Goal: Book appointment/travel/reservation

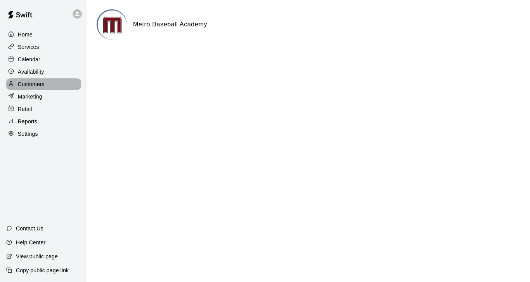
click at [30, 89] on div "Customers" at bounding box center [43, 84] width 75 height 12
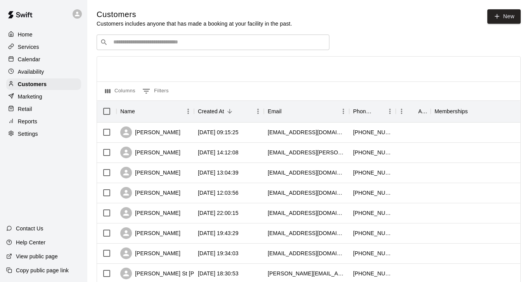
click at [137, 43] on input "Search customers by name or email" at bounding box center [218, 42] width 215 height 8
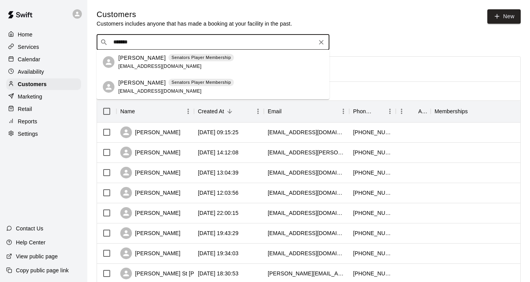
type input "*******"
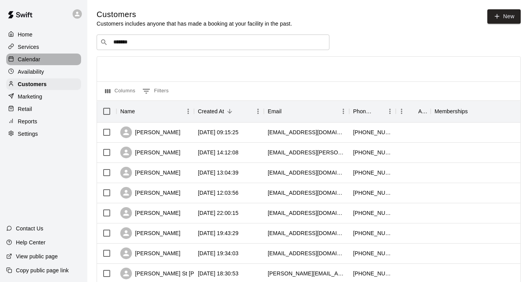
click at [28, 59] on p "Calendar" at bounding box center [29, 59] width 23 height 8
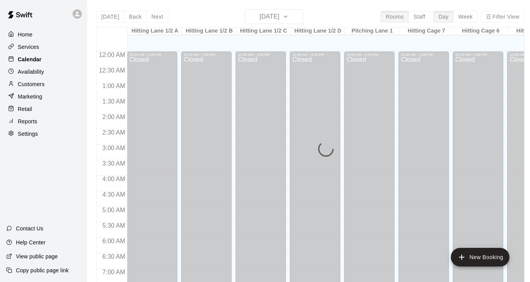
scroll to position [295, 0]
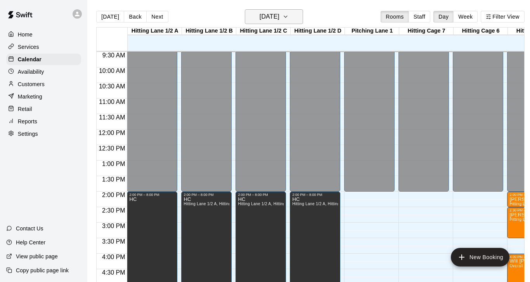
click at [289, 20] on icon "button" at bounding box center [285, 16] width 6 height 9
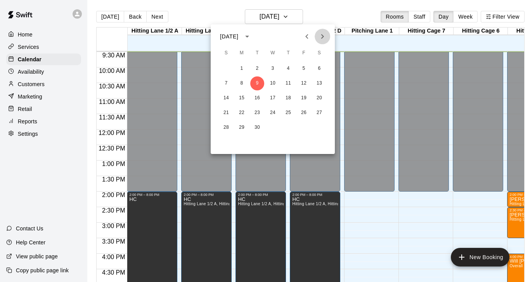
click at [323, 36] on icon "Next month" at bounding box center [322, 36] width 9 height 9
click at [241, 111] on button "20" at bounding box center [242, 113] width 14 height 14
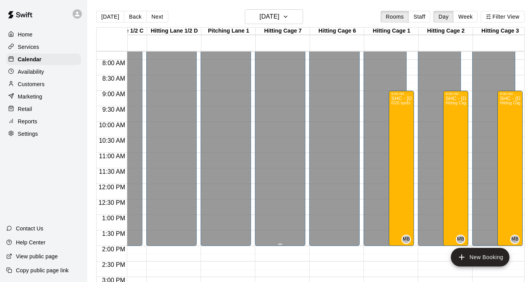
scroll to position [227, 144]
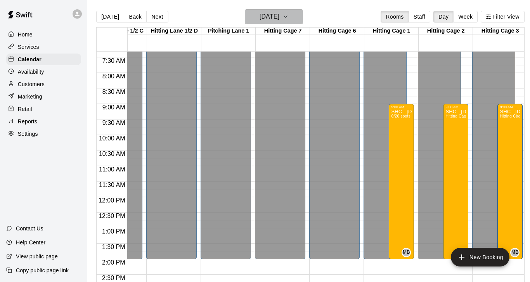
click at [289, 16] on icon "button" at bounding box center [285, 16] width 6 height 9
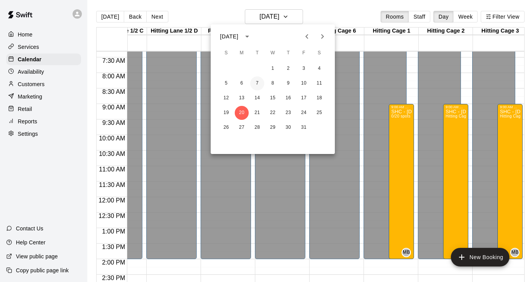
click at [257, 83] on button "7" at bounding box center [257, 83] width 14 height 14
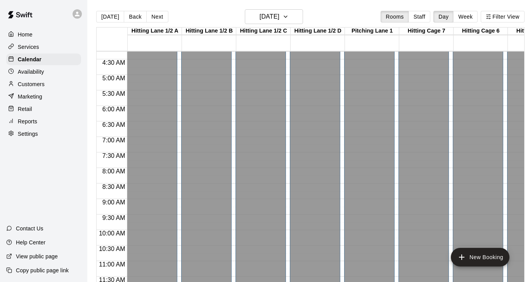
scroll to position [111, 0]
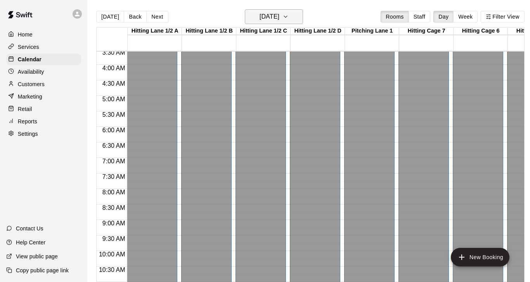
click at [289, 17] on icon "button" at bounding box center [285, 16] width 6 height 9
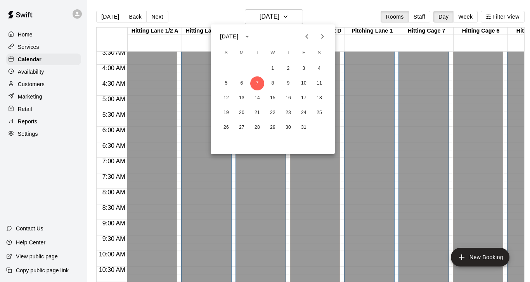
click at [305, 38] on icon "Previous month" at bounding box center [306, 36] width 9 height 9
click at [256, 126] on button "30" at bounding box center [257, 128] width 14 height 14
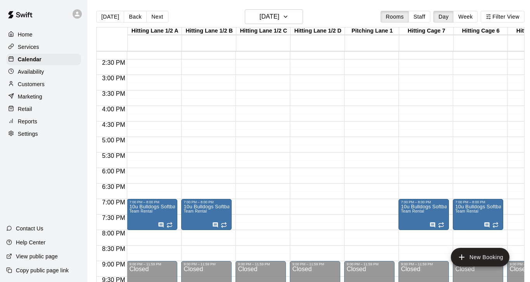
scroll to position [446, 0]
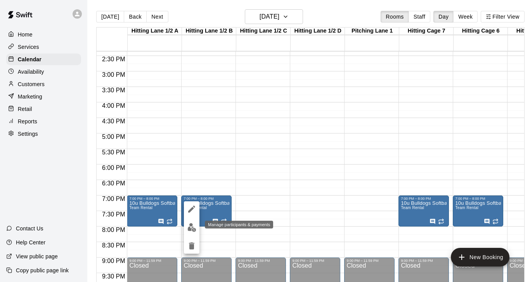
click at [191, 227] on img "edit" at bounding box center [191, 227] width 9 height 9
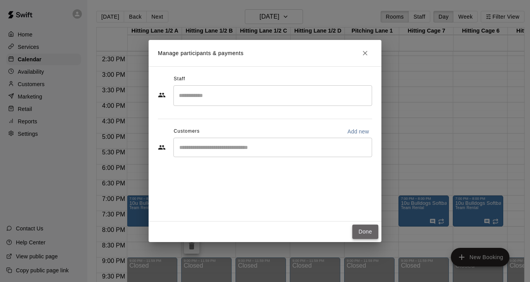
click at [362, 234] on button "Done" at bounding box center [365, 232] width 26 height 14
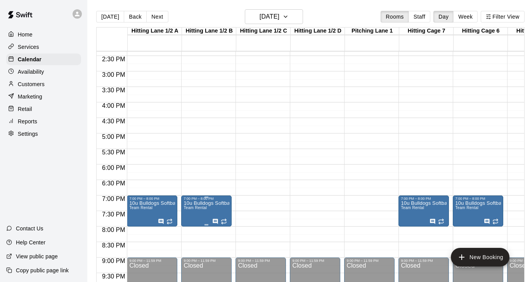
click at [188, 210] on icon "edit" at bounding box center [191, 208] width 9 height 9
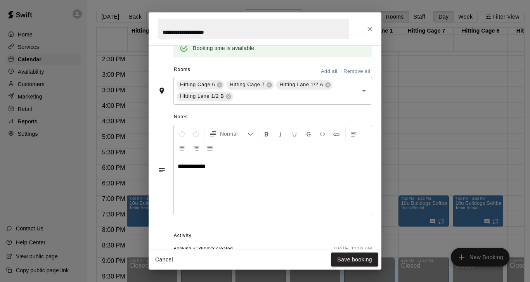
scroll to position [209, 0]
click at [229, 169] on p "**********" at bounding box center [273, 166] width 190 height 8
drag, startPoint x: 229, startPoint y: 169, endPoint x: 173, endPoint y: 161, distance: 56.8
click at [173, 161] on div "**********" at bounding box center [265, 169] width 214 height 94
click at [352, 261] on button "Save booking" at bounding box center [354, 260] width 47 height 14
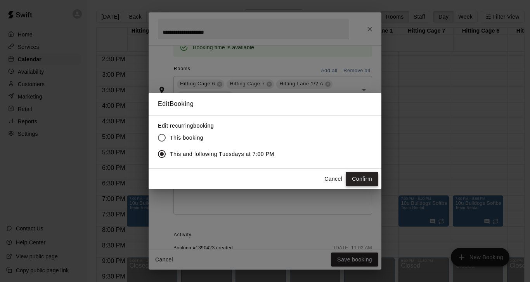
click at [361, 179] on button "Confirm" at bounding box center [362, 179] width 33 height 14
